Goal: Task Accomplishment & Management: Manage account settings

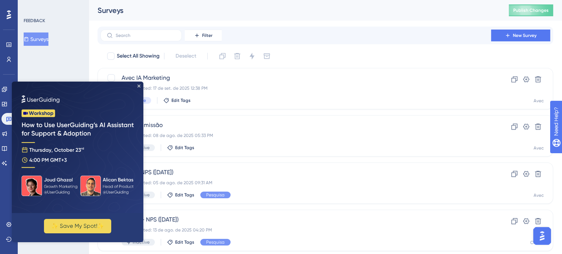
click at [139, 84] on img at bounding box center [78, 148] width 132 height 132
click at [139, 85] on icon "Close Preview" at bounding box center [139, 86] width 3 height 3
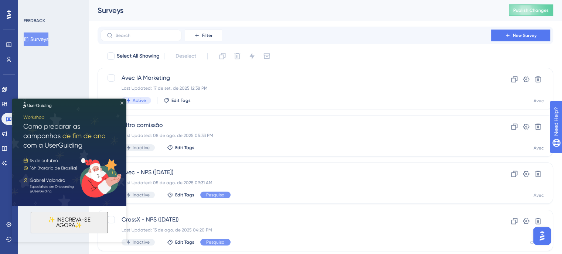
click at [121, 103] on icon "Close Preview" at bounding box center [122, 103] width 3 height 3
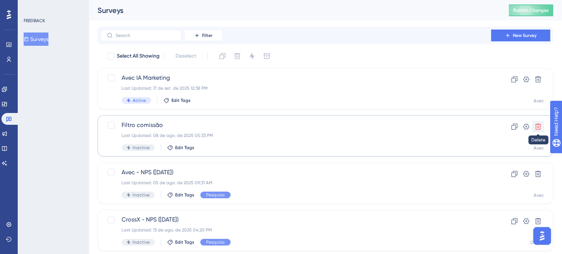
click at [539, 129] on icon at bounding box center [538, 126] width 7 height 7
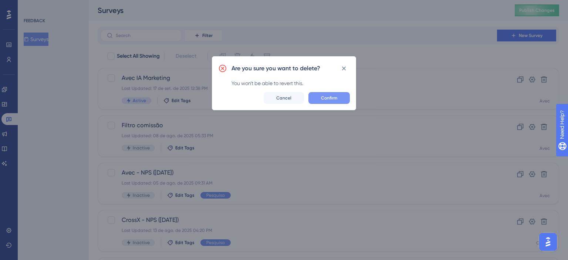
click at [322, 99] on span "Confirm" at bounding box center [329, 98] width 16 height 6
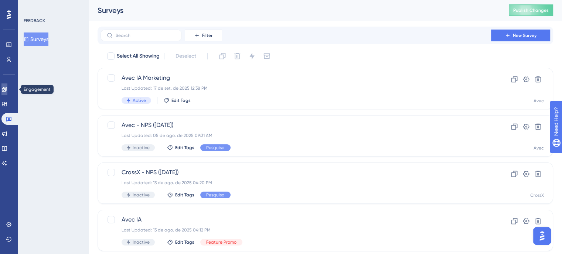
click at [7, 90] on icon at bounding box center [4, 90] width 6 height 6
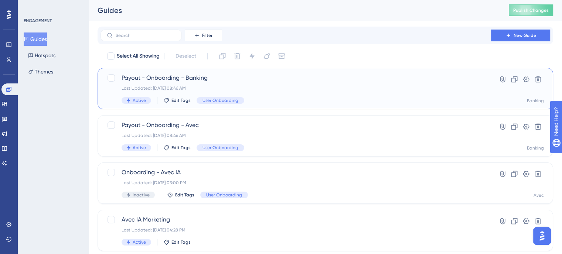
click at [300, 93] on div "Payout - Onboarding - Banking Last Updated: 17 de set. de 2025 08:46 AM Active …" at bounding box center [296, 89] width 349 height 30
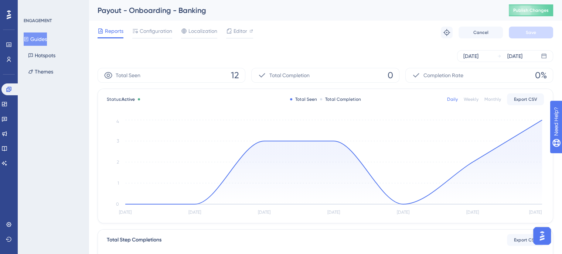
click at [495, 99] on div "Monthly" at bounding box center [493, 99] width 17 height 6
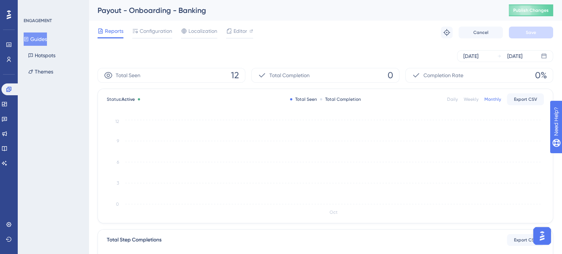
click at [476, 68] on div "Oct 04 2025 Oct 10 2025" at bounding box center [326, 56] width 456 height 24
click at [466, 62] on div "Oct 04 2025 Oct 10 2025" at bounding box center [326, 56] width 456 height 24
click at [467, 56] on div "Oct 04 2025" at bounding box center [471, 56] width 15 height 9
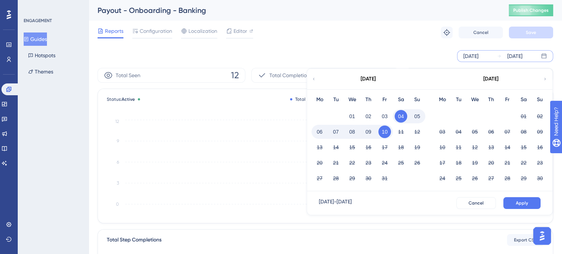
click at [314, 81] on icon at bounding box center [314, 79] width 4 height 7
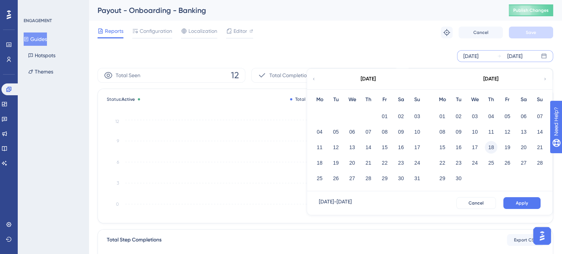
click at [488, 146] on button "18" at bounding box center [491, 147] width 13 height 13
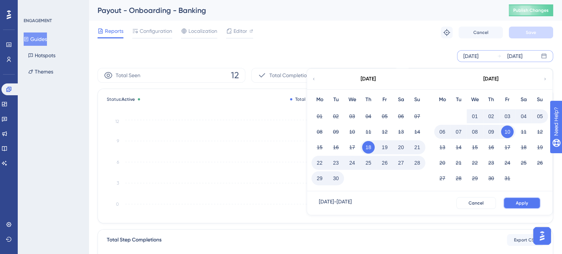
click at [516, 206] on button "Apply" at bounding box center [522, 203] width 37 height 12
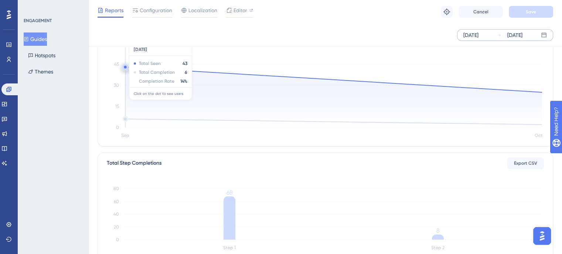
scroll to position [111, 0]
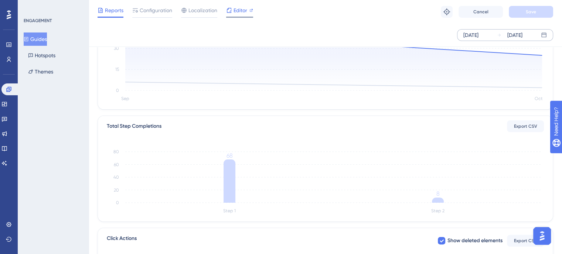
click at [232, 17] on div at bounding box center [239, 17] width 27 height 1
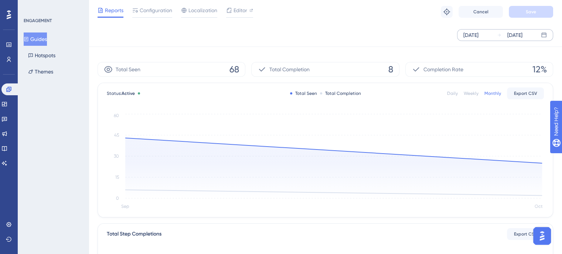
scroll to position [0, 0]
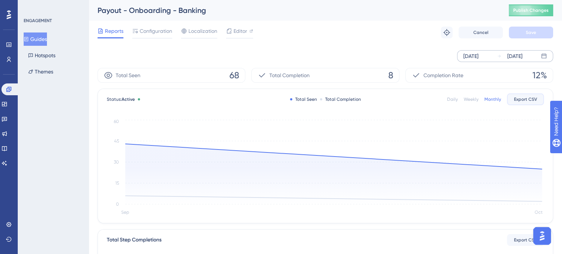
click at [526, 101] on span "Export CSV" at bounding box center [525, 99] width 23 height 6
click at [521, 105] on button "Export CSV" at bounding box center [525, 100] width 37 height 12
click at [145, 31] on span "Configuration" at bounding box center [156, 31] width 33 height 9
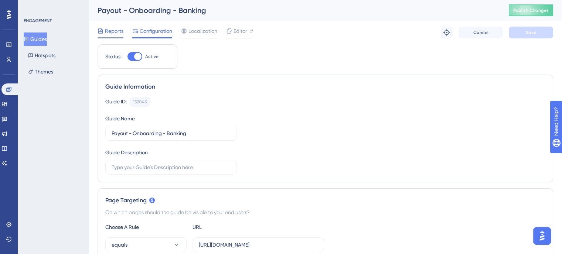
click at [109, 30] on span "Reports" at bounding box center [114, 31] width 18 height 9
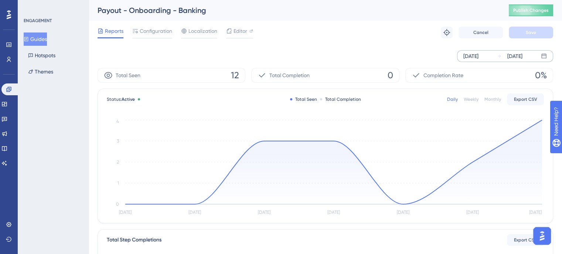
click at [523, 55] on div "Oct 10 2025" at bounding box center [515, 56] width 15 height 9
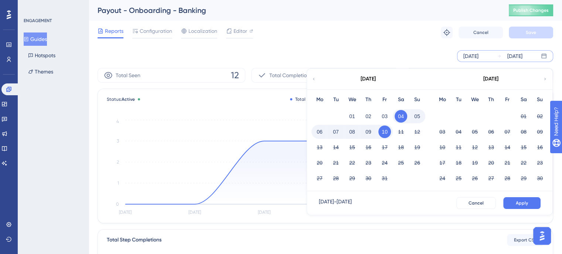
click at [319, 81] on div "October 2025" at bounding box center [368, 79] width 122 height 21
click at [312, 80] on icon at bounding box center [314, 79] width 4 height 7
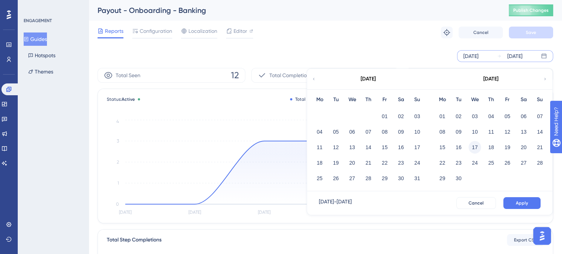
click at [471, 146] on button "17" at bounding box center [475, 147] width 13 height 13
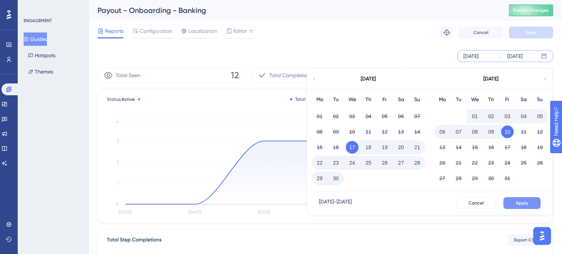
click at [531, 203] on button "Apply" at bounding box center [522, 203] width 37 height 12
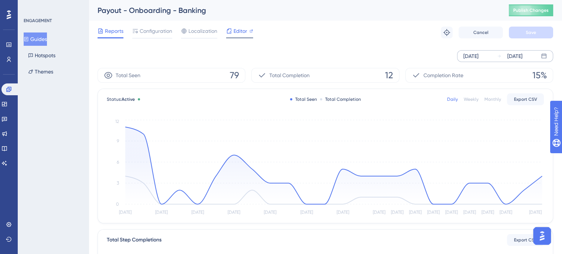
click at [244, 28] on span "Editor" at bounding box center [241, 31] width 14 height 9
click at [139, 27] on div "Configuration" at bounding box center [152, 31] width 40 height 9
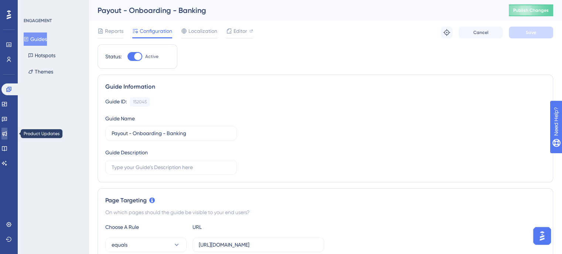
click at [7, 132] on icon at bounding box center [4, 134] width 6 height 6
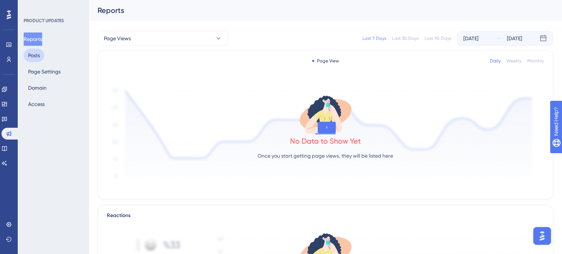
click at [34, 51] on button "Posts" at bounding box center [34, 55] width 21 height 13
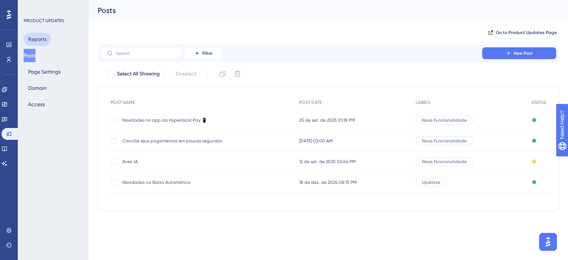
click at [40, 43] on button "Reports" at bounding box center [37, 39] width 27 height 13
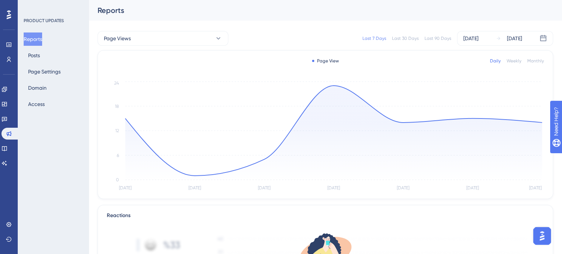
click at [439, 38] on div "Last 90 Days" at bounding box center [438, 38] width 27 height 6
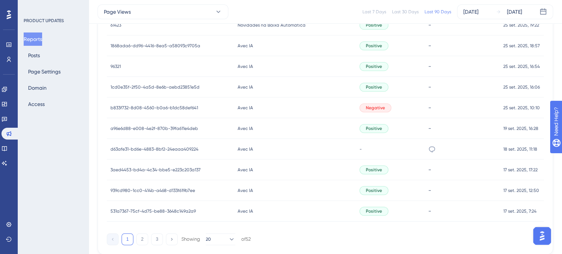
scroll to position [578, 0]
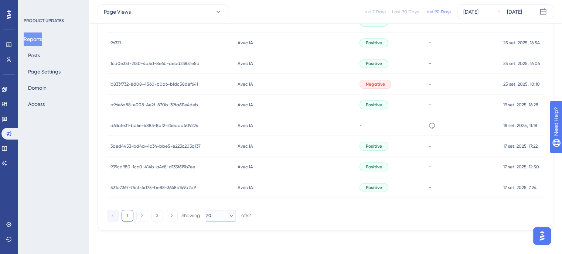
click at [211, 214] on span "20" at bounding box center [208, 216] width 5 height 6
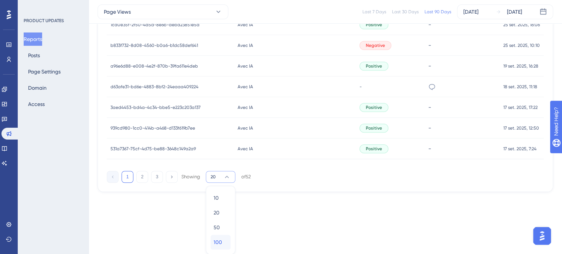
click at [221, 240] on span "100" at bounding box center [218, 242] width 9 height 9
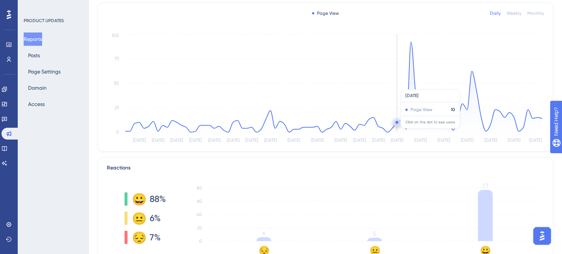
scroll to position [0, 0]
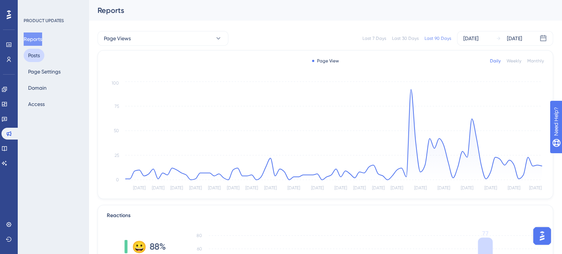
click at [36, 57] on button "Posts" at bounding box center [34, 55] width 21 height 13
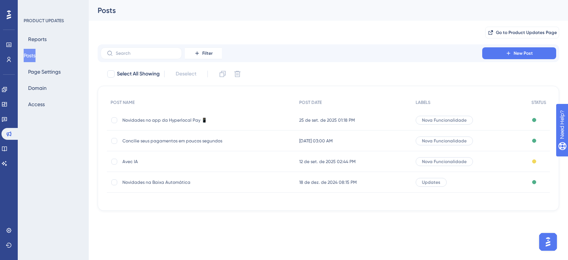
click at [161, 143] on span "Concilie seus pagamentos em poucos segundos" at bounding box center [181, 141] width 118 height 6
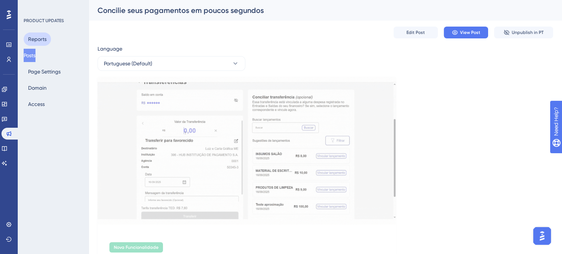
click at [37, 38] on button "Reports" at bounding box center [37, 39] width 27 height 13
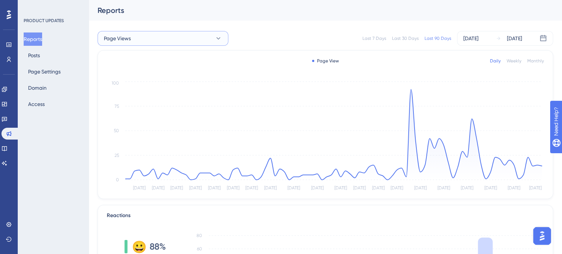
click at [219, 36] on icon at bounding box center [218, 38] width 7 height 7
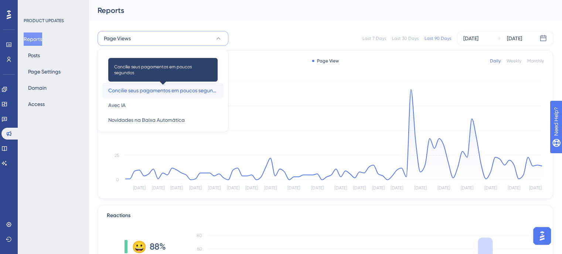
click at [142, 90] on span "Concilie seus pagamentos em poucos segundos" at bounding box center [162, 90] width 109 height 9
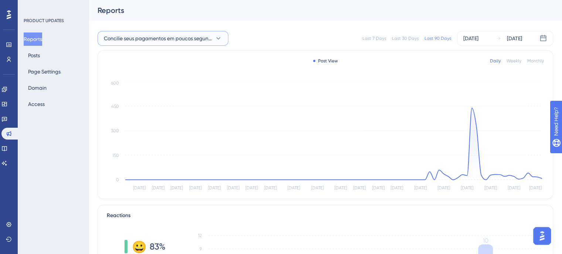
click at [163, 35] on span "Concilie seus pagamentos em poucos segundos" at bounding box center [158, 38] width 108 height 9
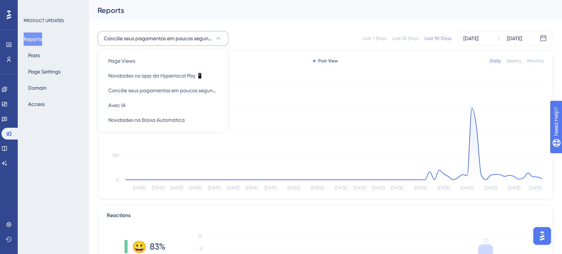
click at [163, 35] on span "Concilie seus pagamentos em poucos segundos" at bounding box center [158, 38] width 108 height 9
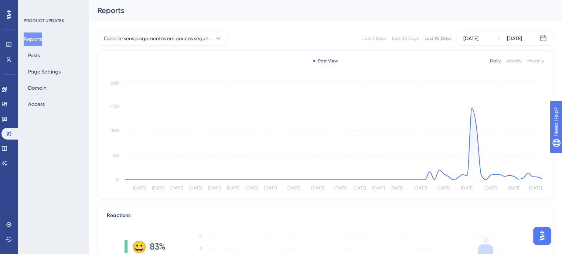
click at [535, 60] on div "Monthly" at bounding box center [536, 61] width 17 height 6
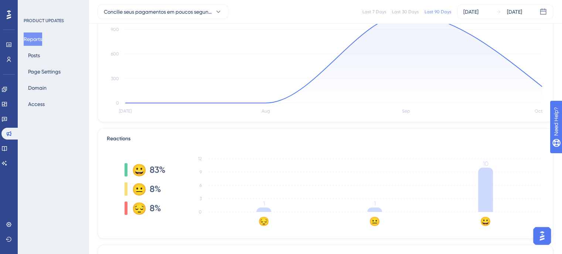
scroll to position [185, 0]
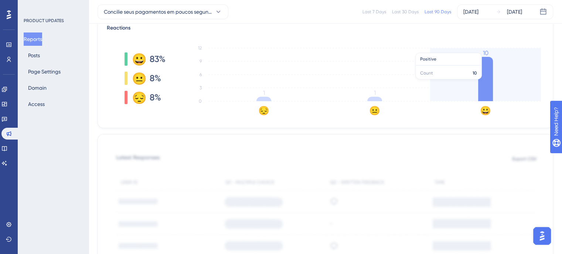
click at [481, 83] on icon at bounding box center [485, 79] width 15 height 44
